Goal: Task Accomplishment & Management: Manage account settings

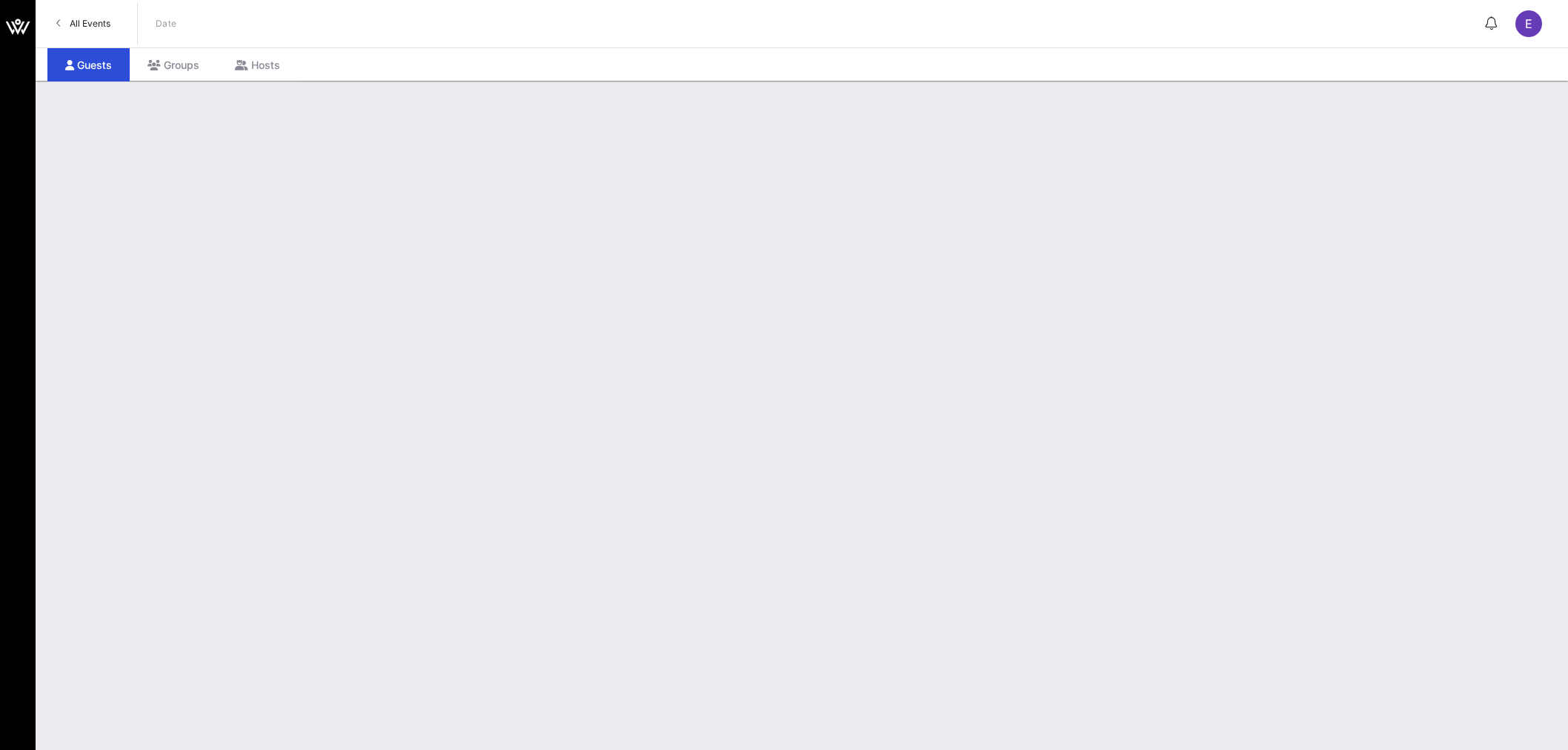
click at [94, 27] on span "All Events" at bounding box center [90, 23] width 41 height 11
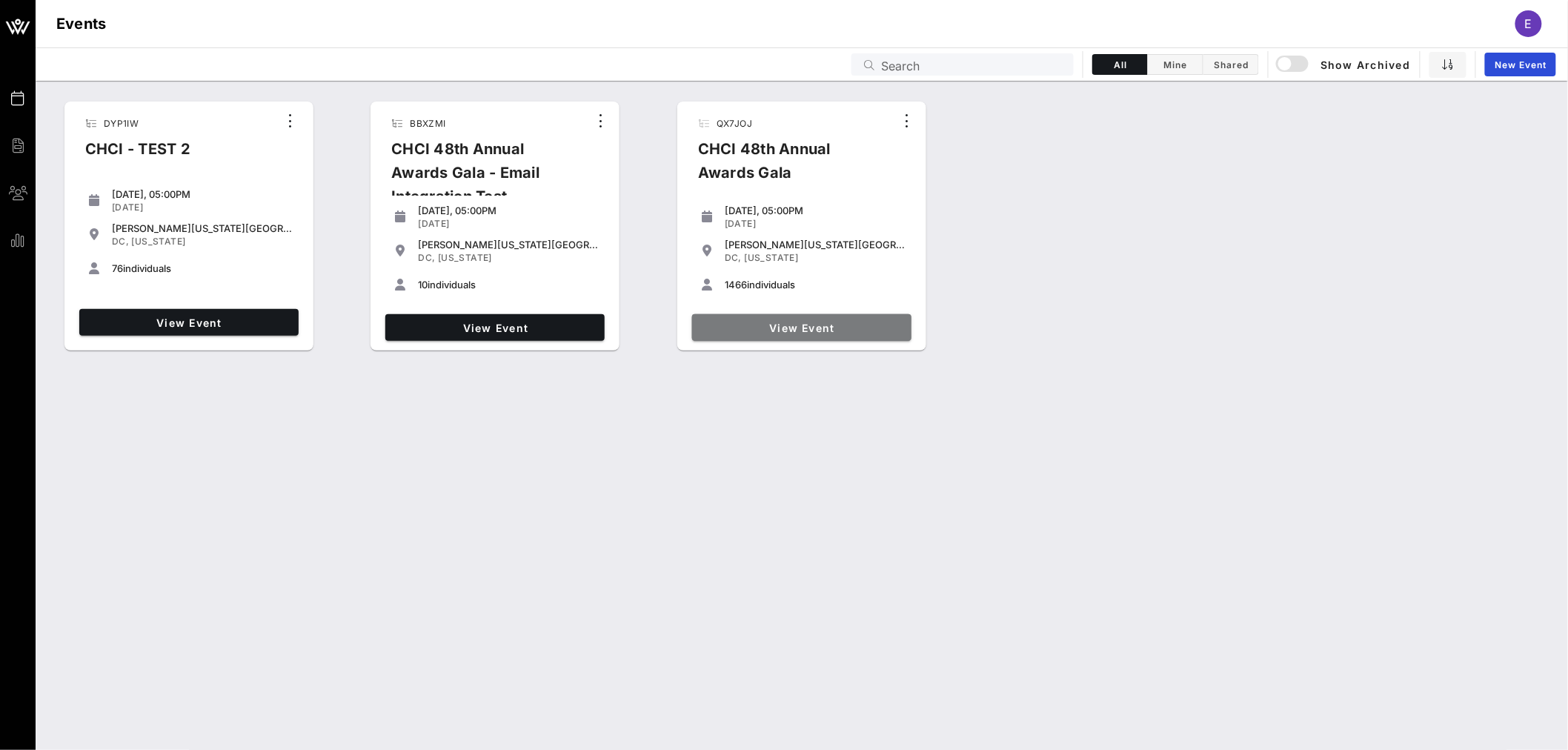
click at [806, 328] on span "View Event" at bounding box center [802, 328] width 207 height 13
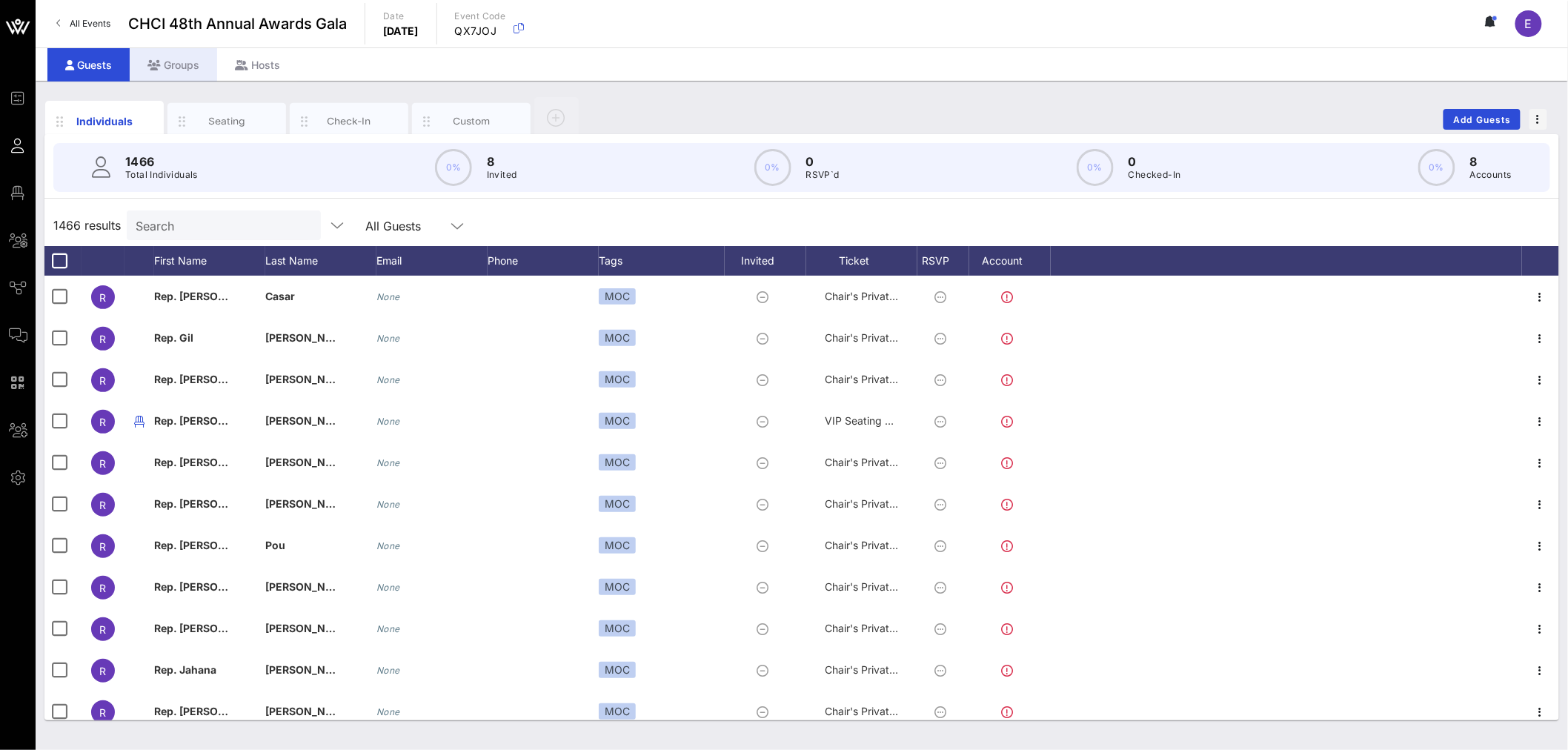
click at [178, 68] on div "Groups" at bounding box center [173, 65] width 87 height 34
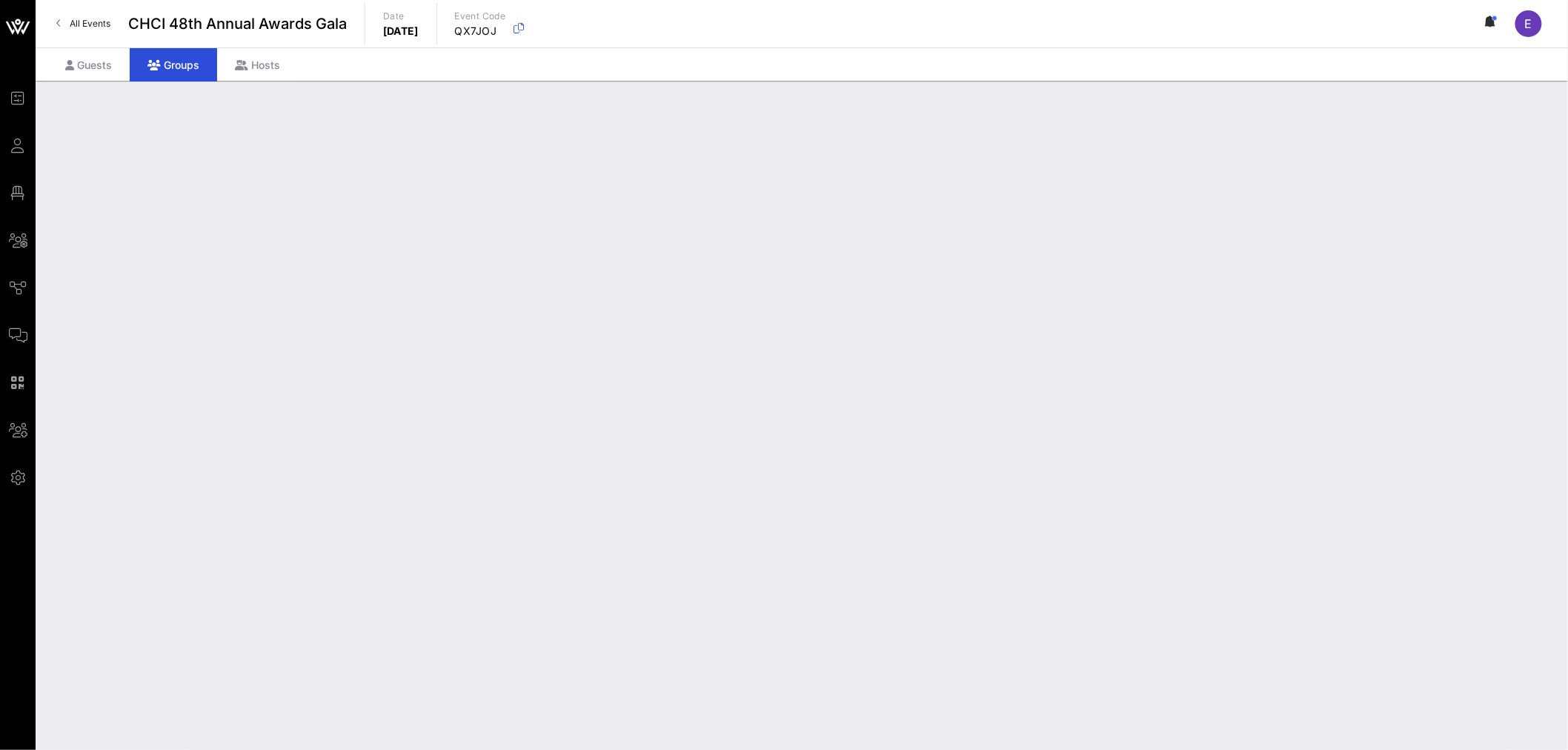
click at [240, 222] on input "Search" at bounding box center [214, 222] width 174 height 19
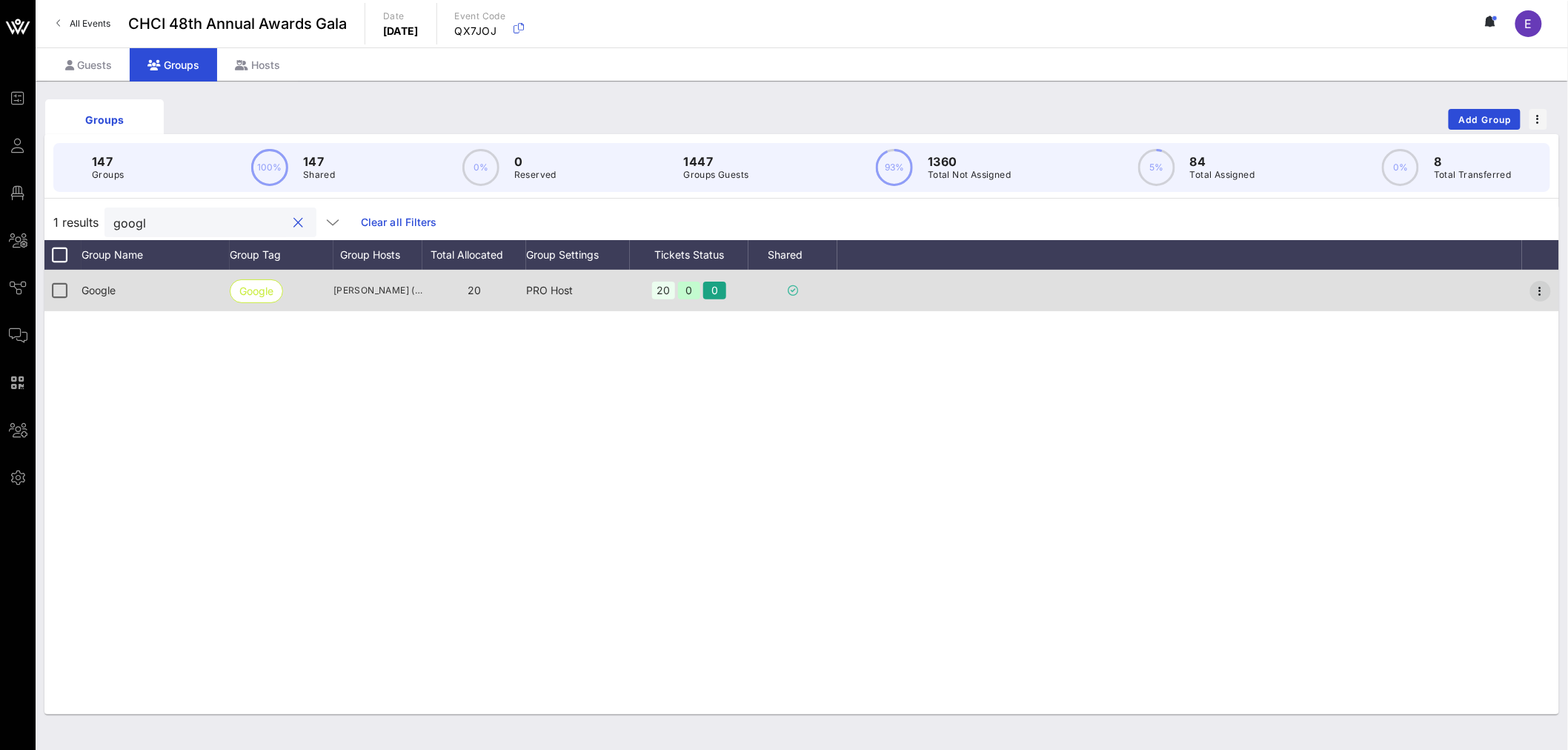
type input "googl"
click at [1535, 293] on icon "button" at bounding box center [1541, 291] width 18 height 18
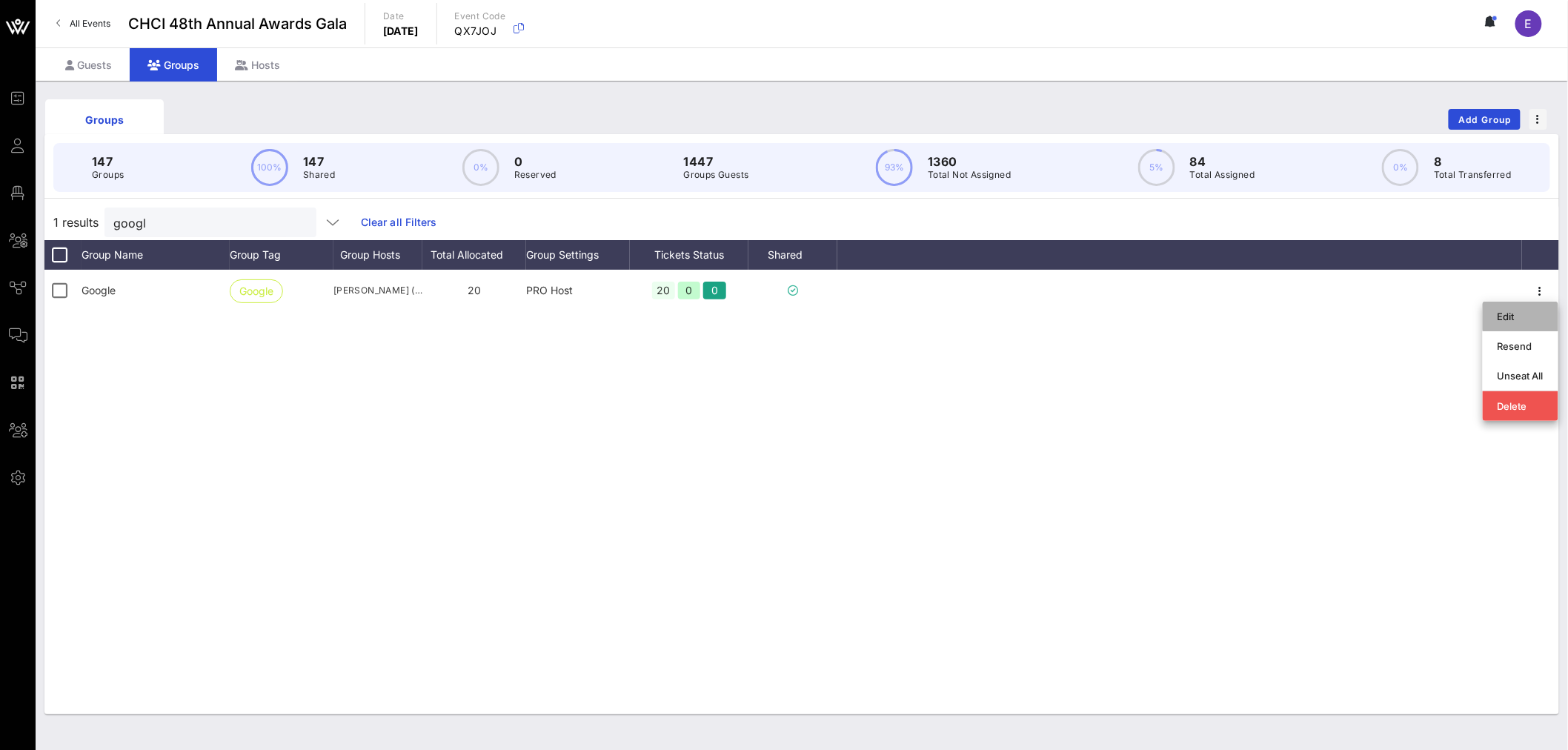
click at [1528, 313] on div "Edit" at bounding box center [1520, 316] width 46 height 12
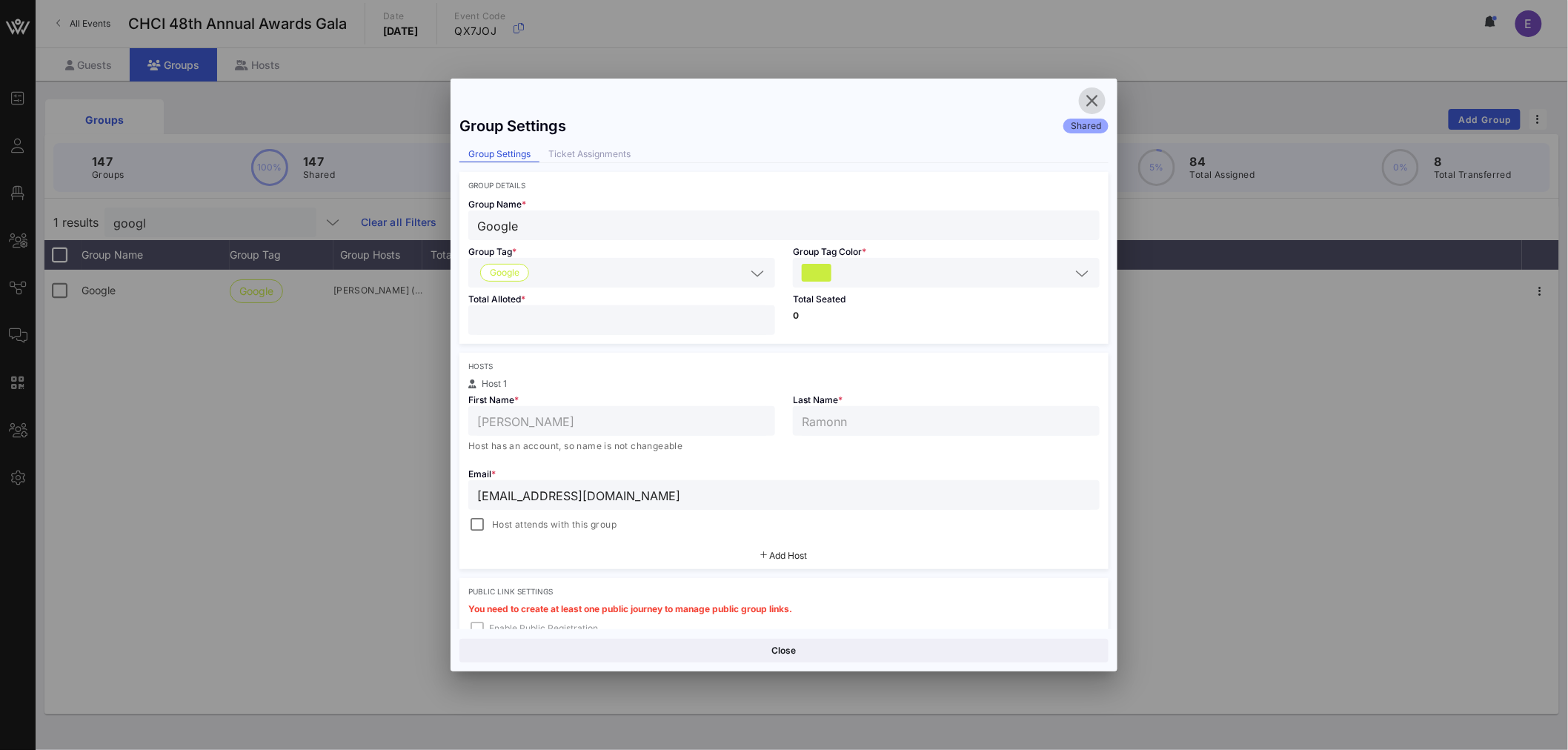
click at [1097, 97] on icon "button" at bounding box center [1093, 101] width 18 height 18
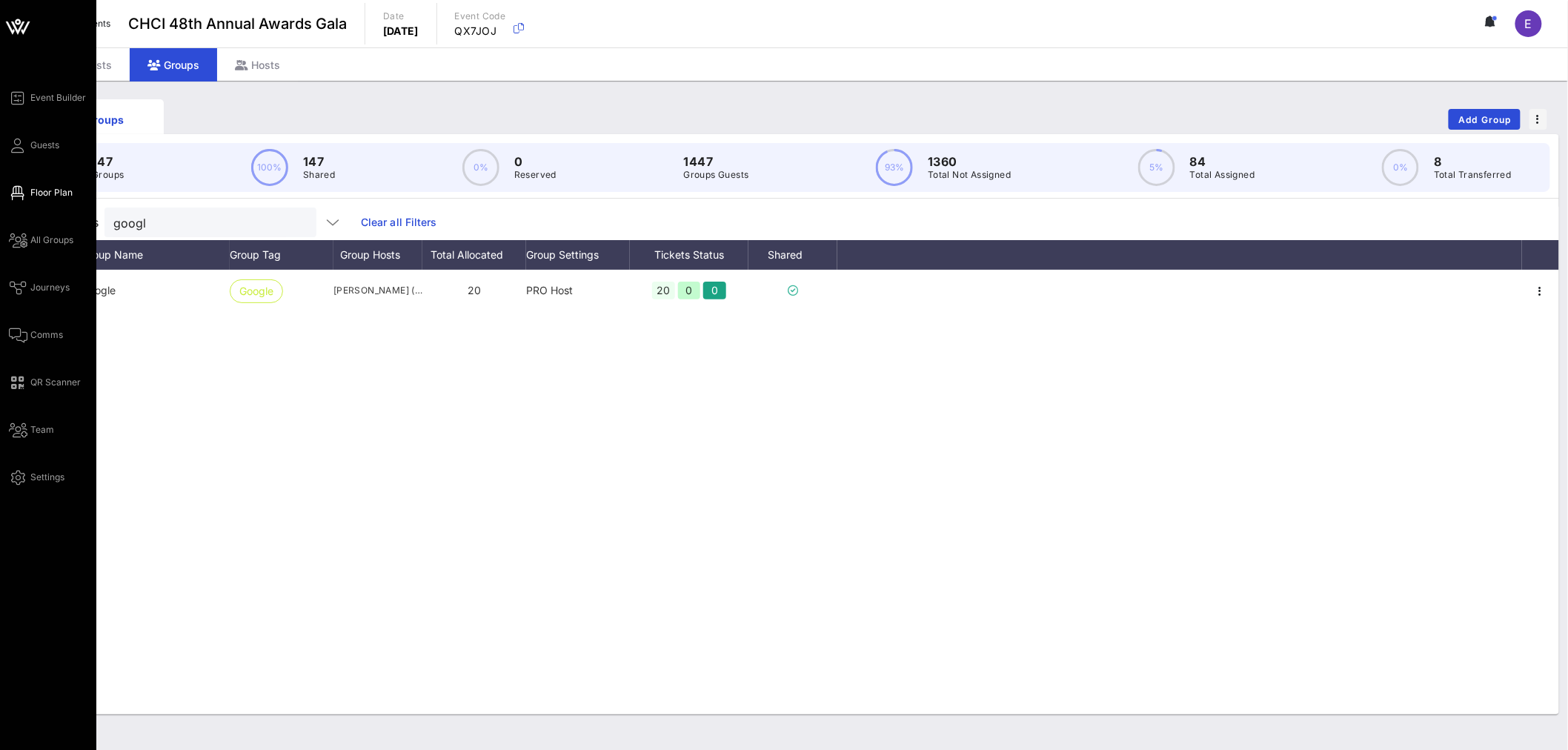
click at [55, 191] on span "Floor Plan" at bounding box center [51, 193] width 42 height 14
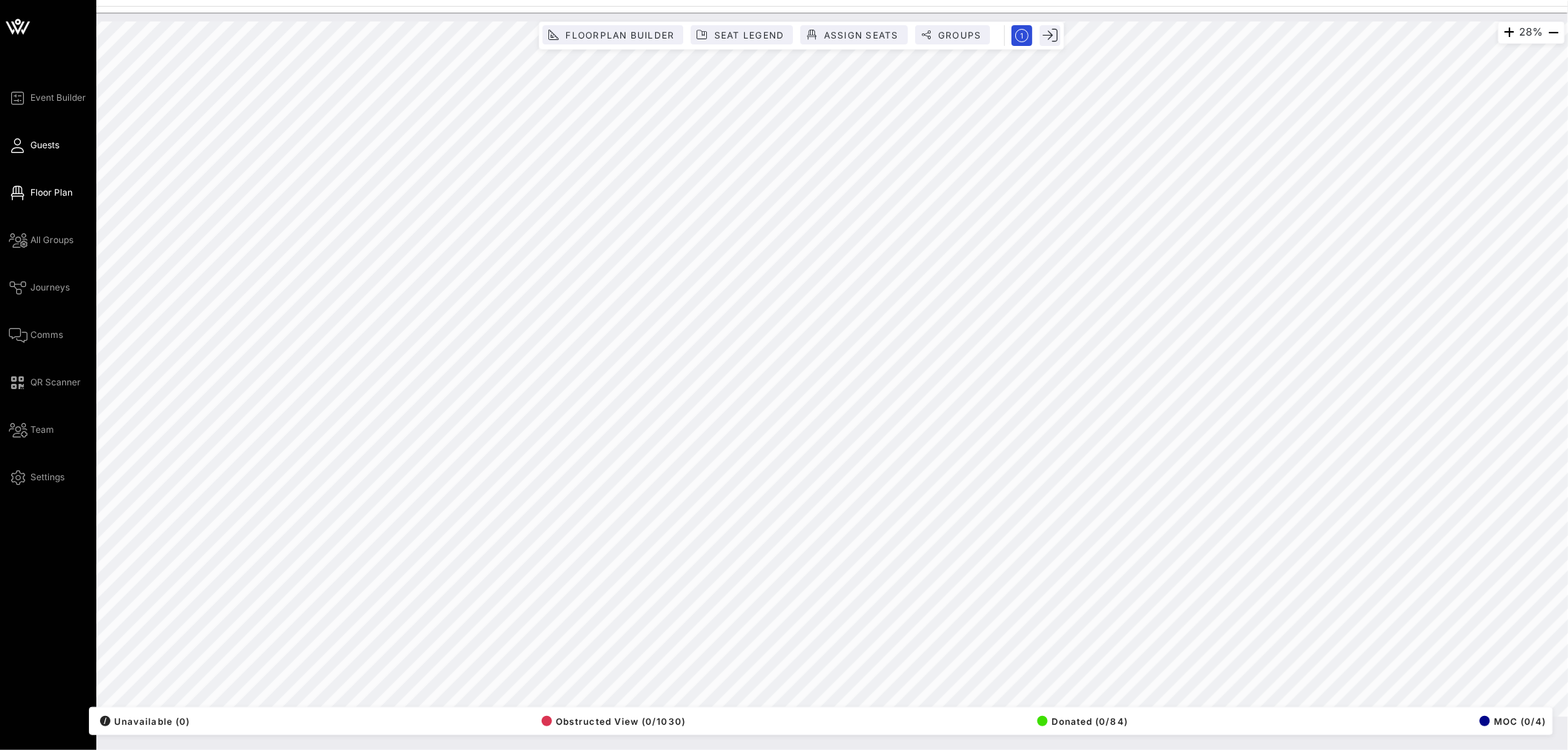
click at [46, 146] on span "Guests" at bounding box center [45, 145] width 29 height 14
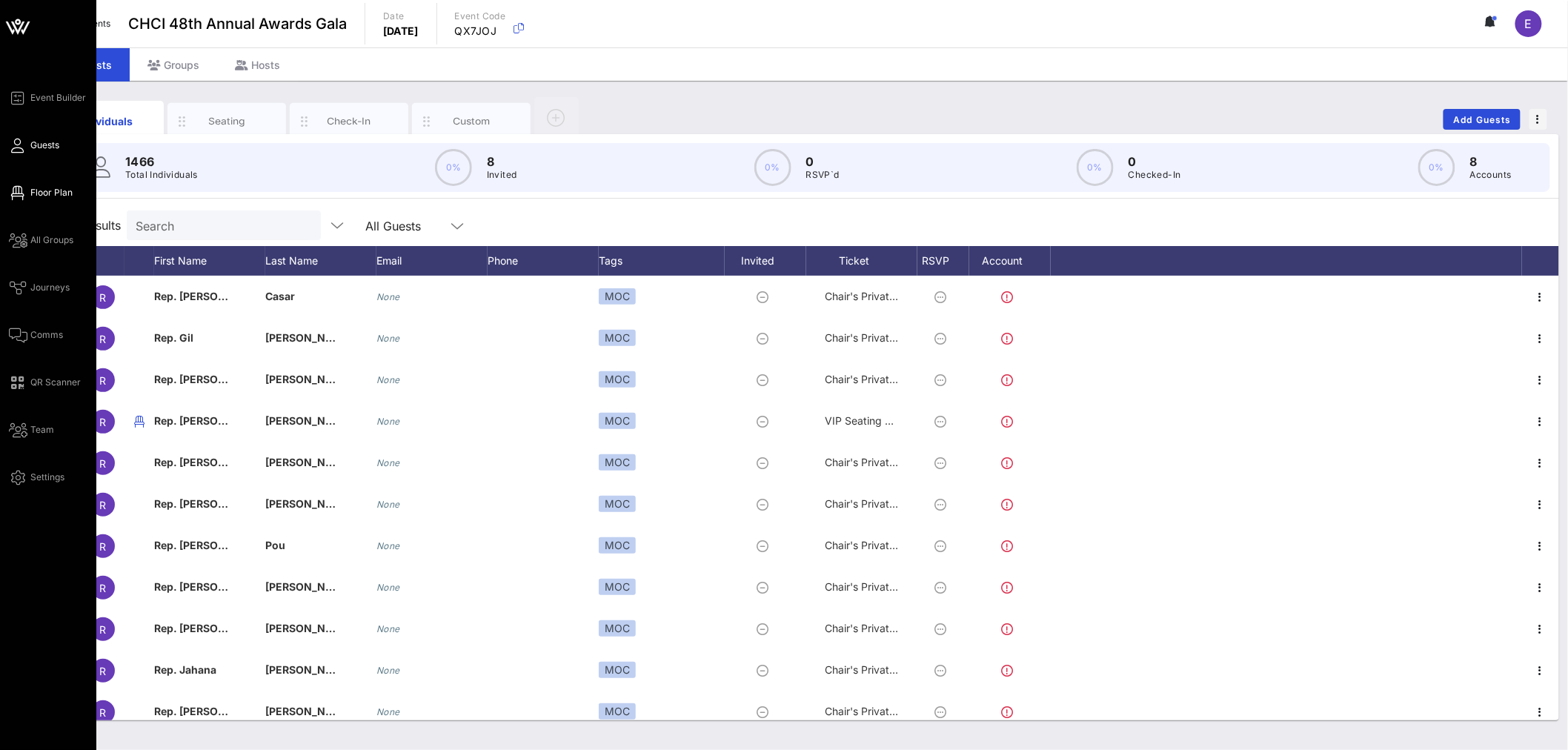
click at [46, 191] on span "Floor Plan" at bounding box center [51, 193] width 42 height 14
